Goal: Book appointment/travel/reservation

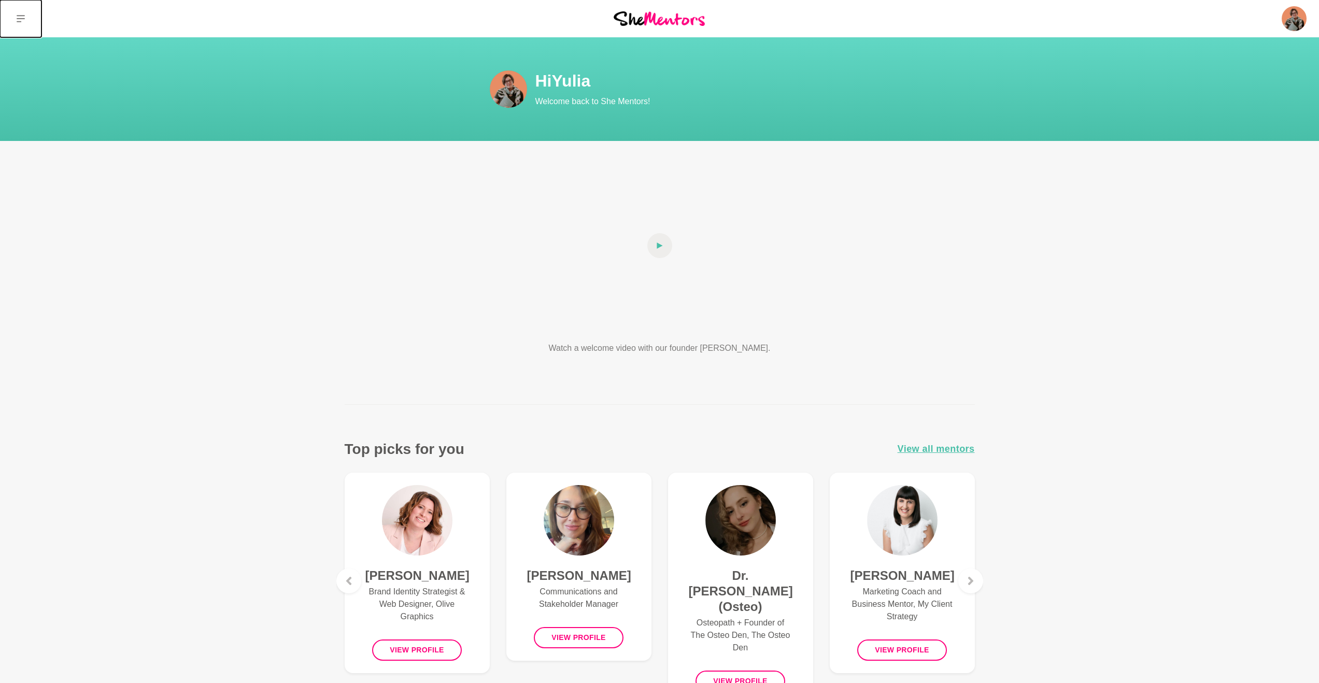
click at [17, 13] on button at bounding box center [20, 18] width 41 height 37
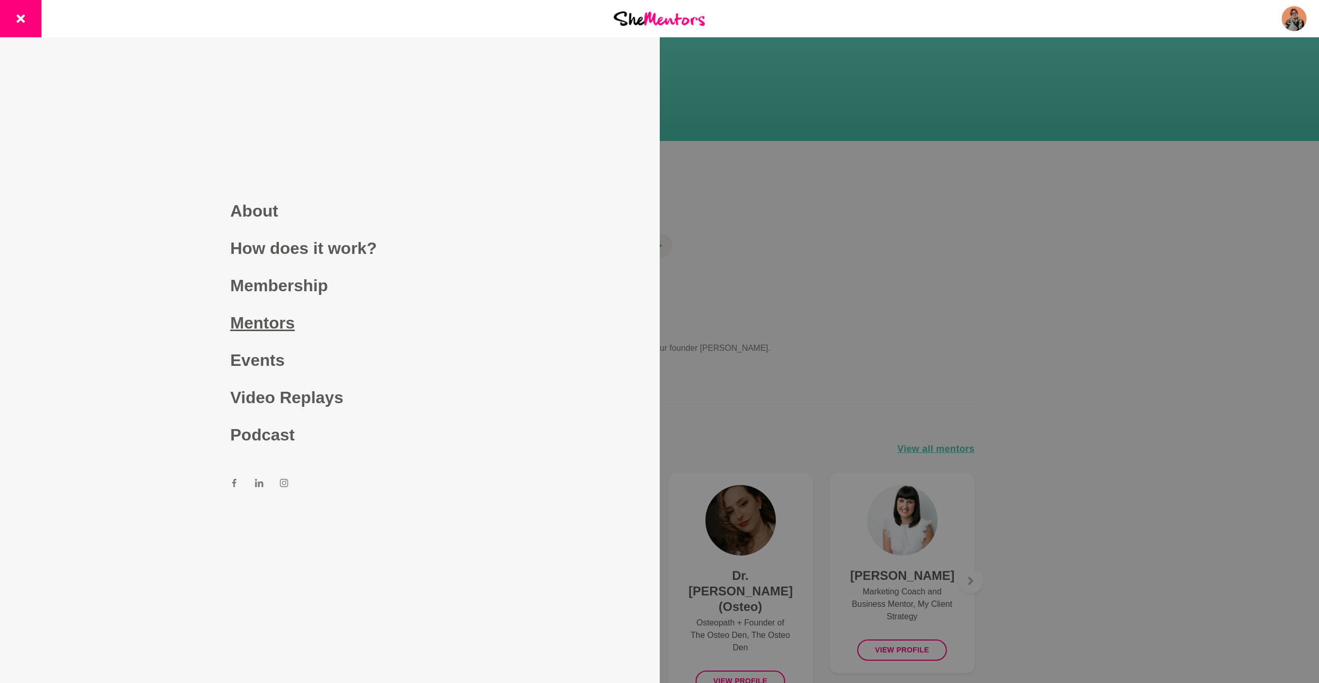
click at [248, 323] on link "Mentors" at bounding box center [329, 322] width 199 height 37
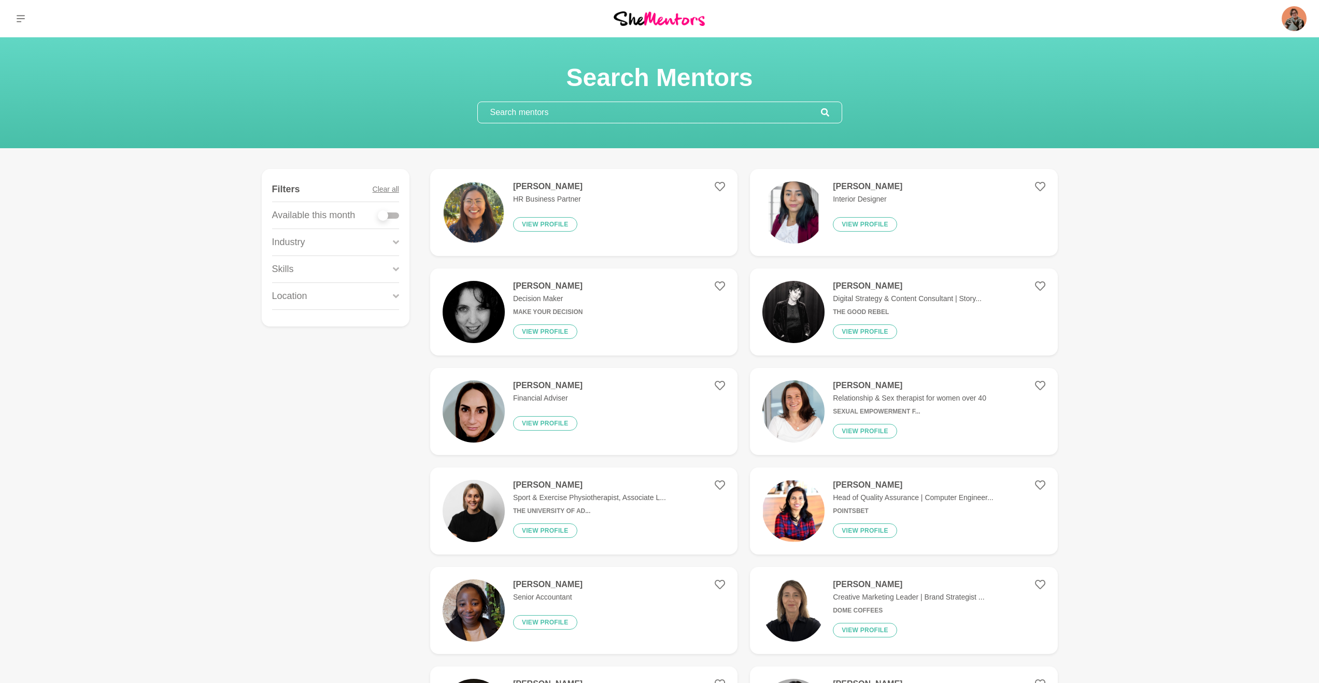
click at [514, 111] on input "text" at bounding box center [649, 112] width 343 height 21
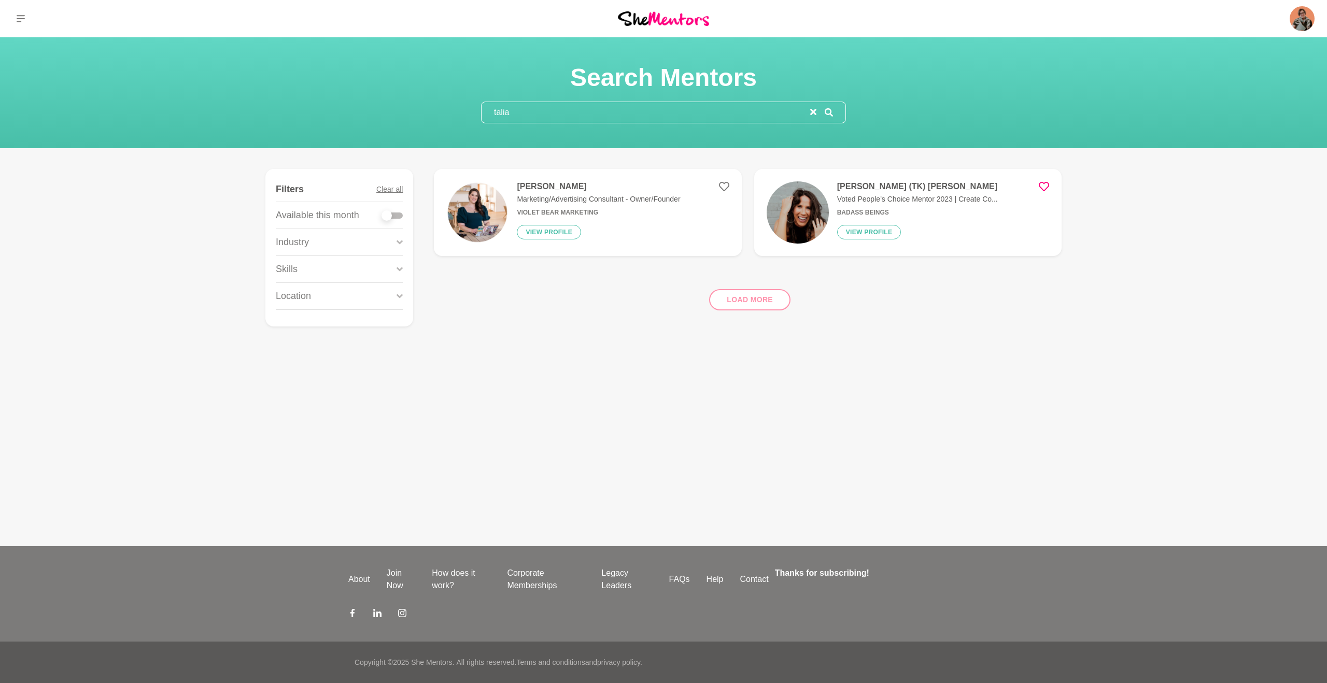
type input "talia"
click at [877, 192] on h4 "[PERSON_NAME] (TK) [PERSON_NAME]" at bounding box center [917, 186] width 161 height 10
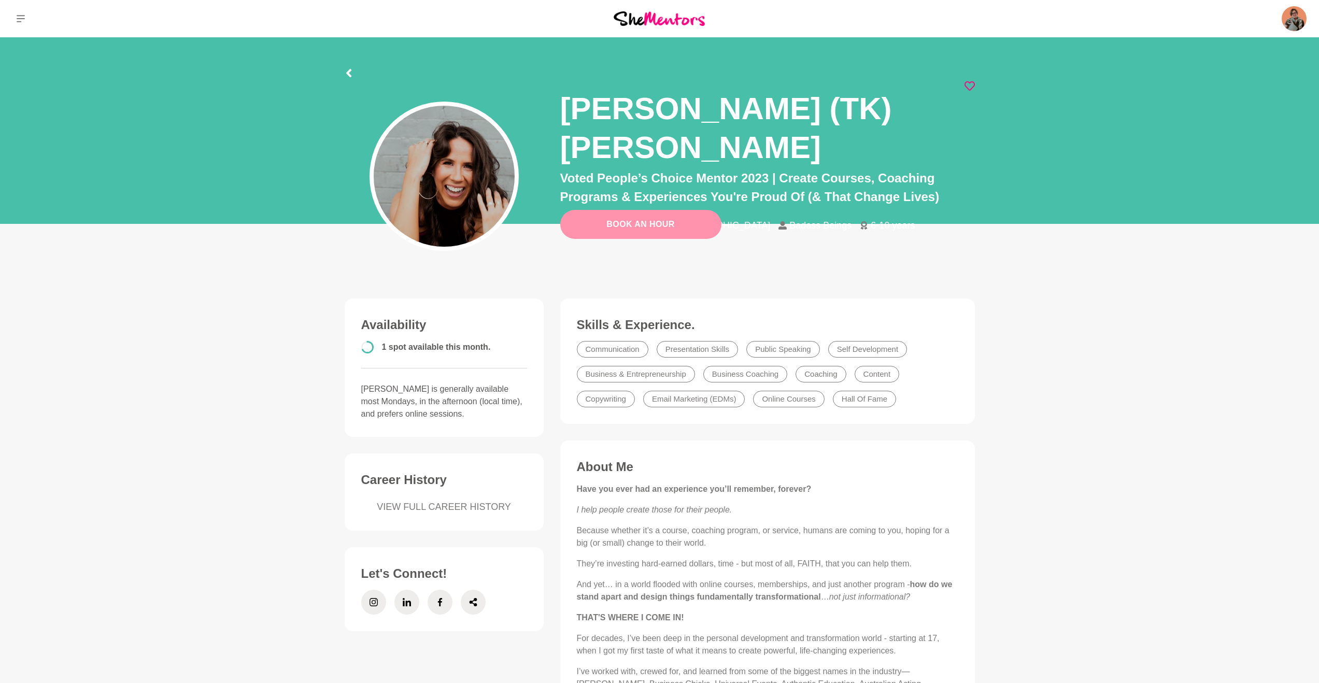
click at [614, 231] on link "Book An Hour" at bounding box center [640, 224] width 161 height 29
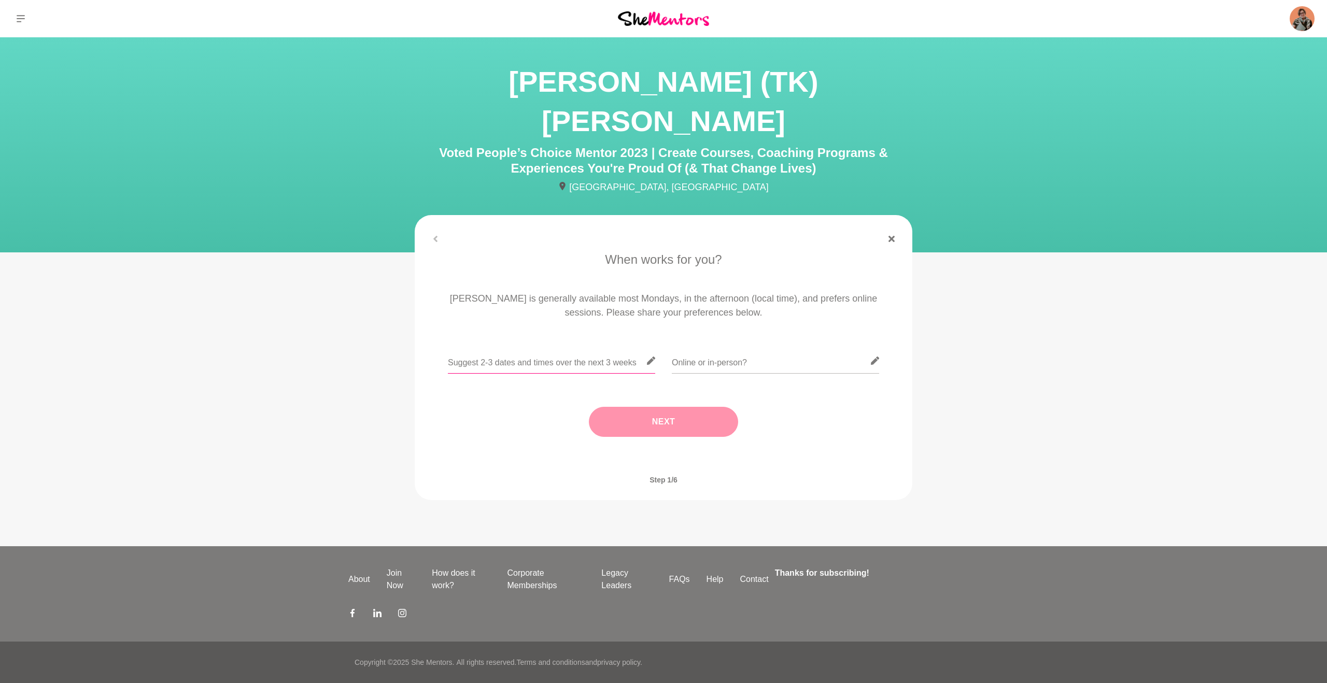
click at [456, 348] on input "text" at bounding box center [551, 360] width 207 height 25
click at [510, 348] on input "text" at bounding box center [551, 360] width 207 height 25
type input "I think it's better you share your availability - and I will try to adjust. :)"
click at [660, 407] on button "Next" at bounding box center [663, 422] width 149 height 30
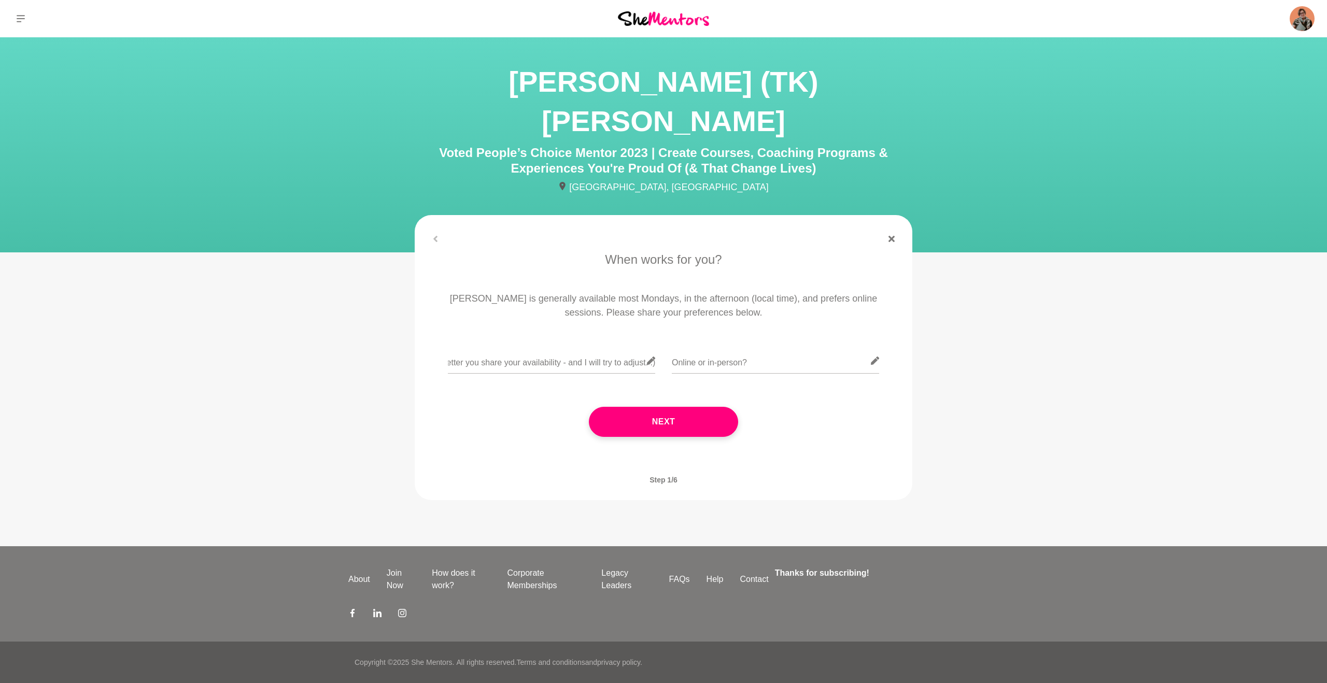
scroll to position [0, 0]
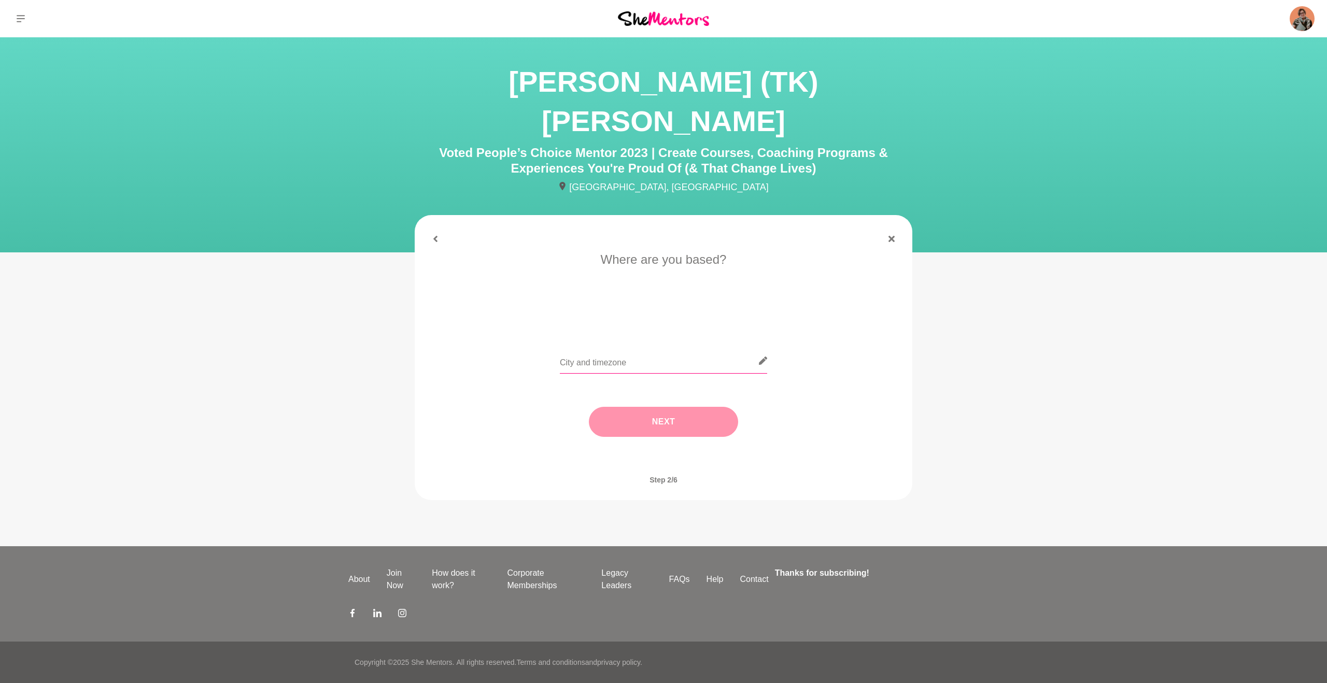
click at [587, 348] on input "text" at bounding box center [663, 360] width 207 height 25
click at [674, 407] on button "Next" at bounding box center [663, 422] width 149 height 30
click at [437, 236] on icon at bounding box center [435, 239] width 6 height 6
click at [610, 348] on input "[GEOGRAPHIC_DATA]" at bounding box center [663, 360] width 207 height 25
type input "[GEOGRAPHIC_DATA], NZST"
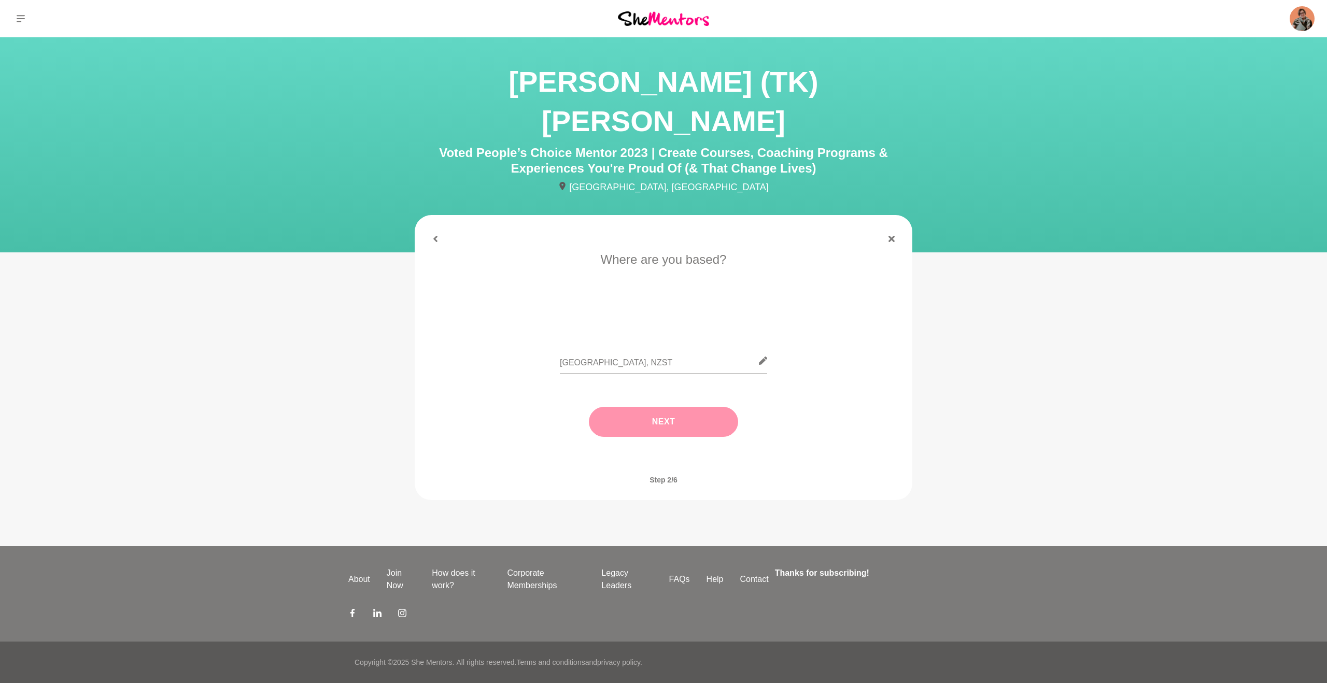
click at [669, 407] on button "Next" at bounding box center [663, 422] width 149 height 30
click at [610, 348] on input "text" at bounding box center [663, 360] width 207 height 25
type input "I need help with my offer"
click at [645, 407] on button "Next" at bounding box center [663, 422] width 149 height 30
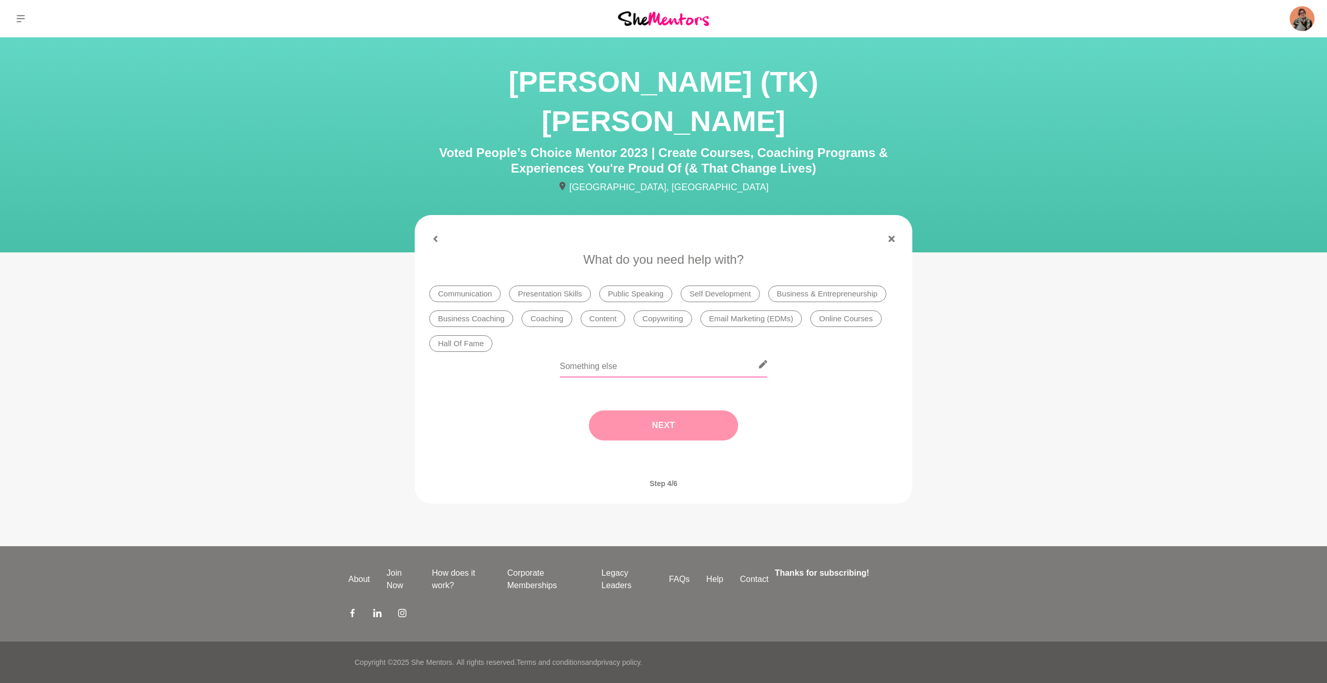
click at [577, 352] on input "text" at bounding box center [663, 364] width 207 height 25
type input "I need to get an external opinion on whether it's actually making sense"
click at [635, 410] on button "Next" at bounding box center [663, 425] width 149 height 30
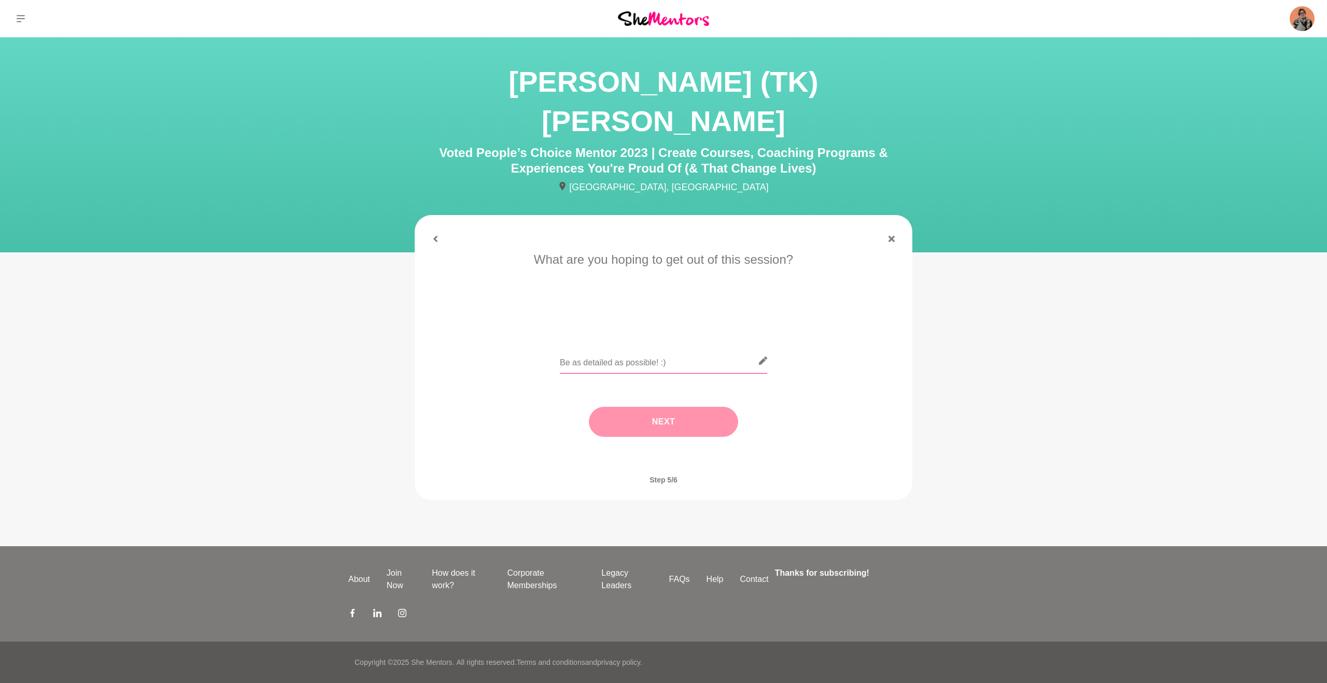
click at [597, 348] on input "text" at bounding box center [663, 360] width 207 height 25
type input "I'd love to talk about my membership offer and get your feedback. I would like …"
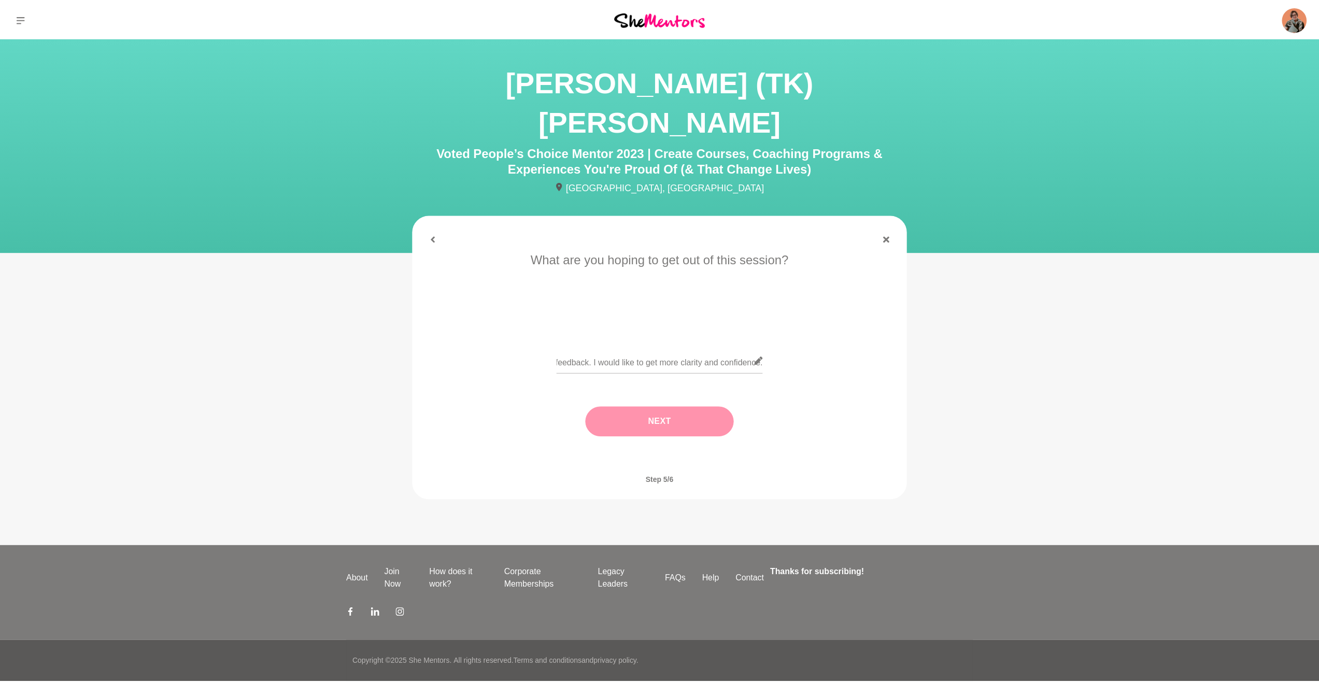
scroll to position [0, 0]
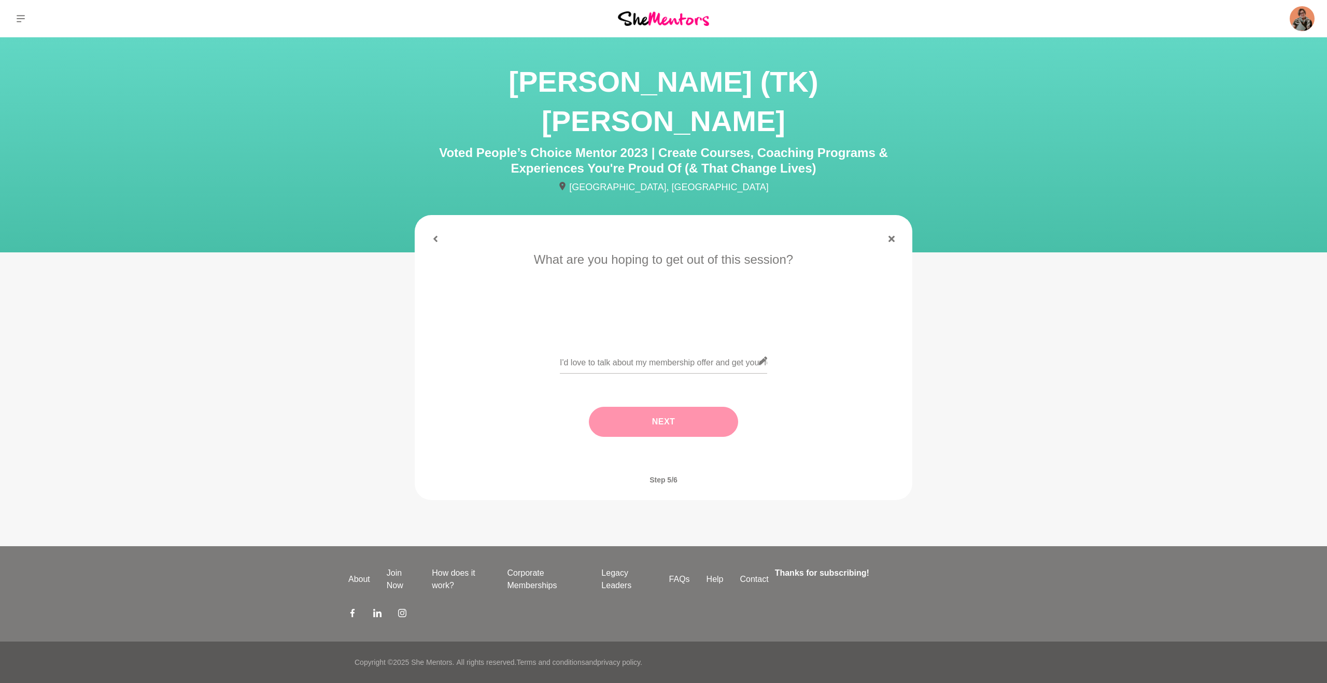
click at [669, 407] on button "Next" at bounding box center [663, 422] width 149 height 30
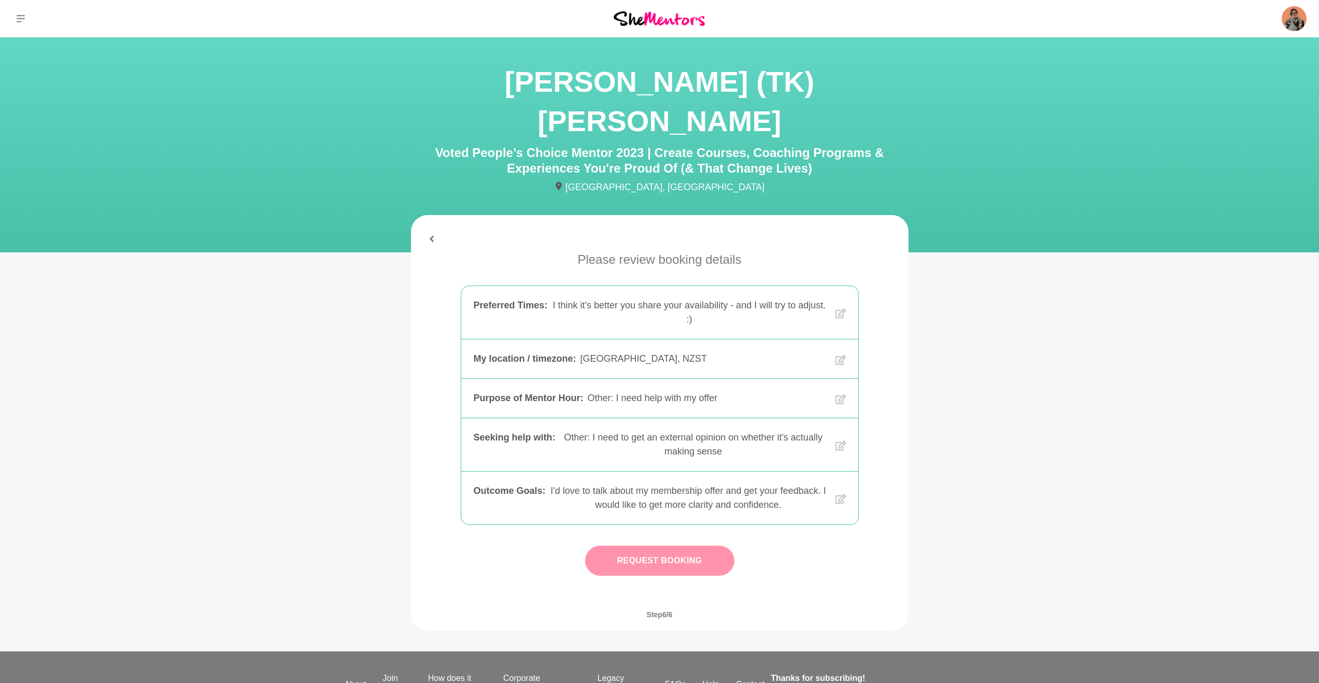
click at [659, 546] on button "Request Booking" at bounding box center [659, 561] width 149 height 30
